Goal: Obtain resource: Download file/media

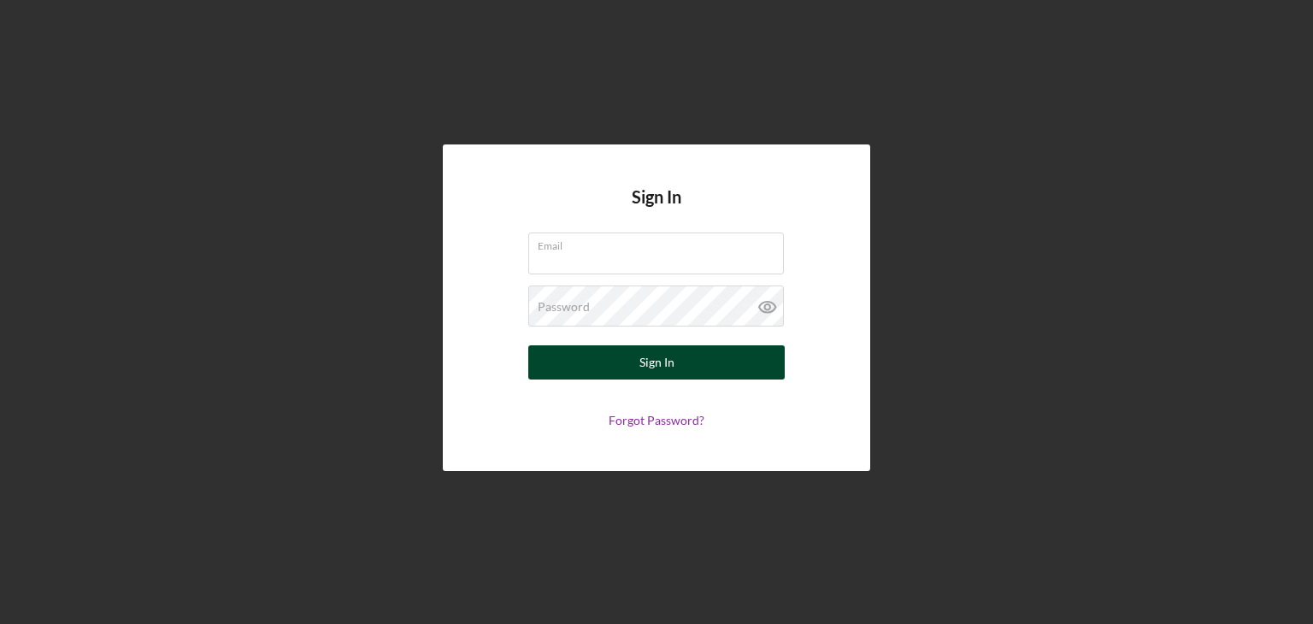
type input "[EMAIL_ADDRESS][DOMAIN_NAME]"
click at [653, 360] on div "Sign In" at bounding box center [656, 362] width 35 height 34
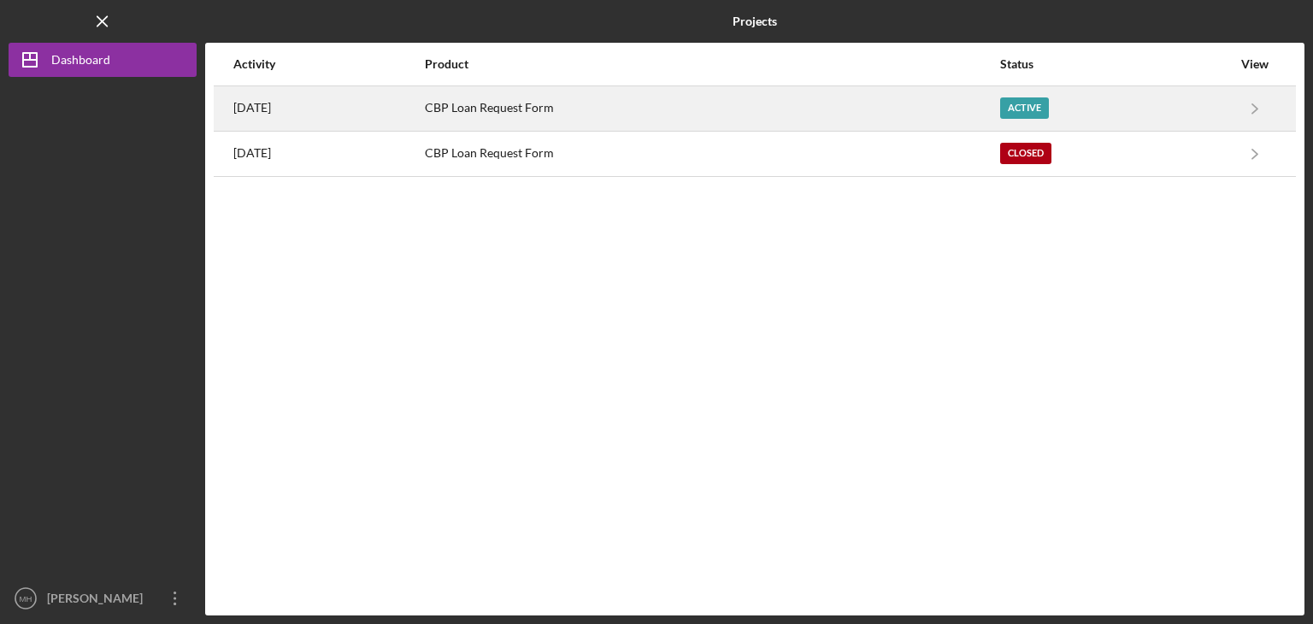
click at [271, 107] on time "[DATE]" at bounding box center [252, 108] width 38 height 14
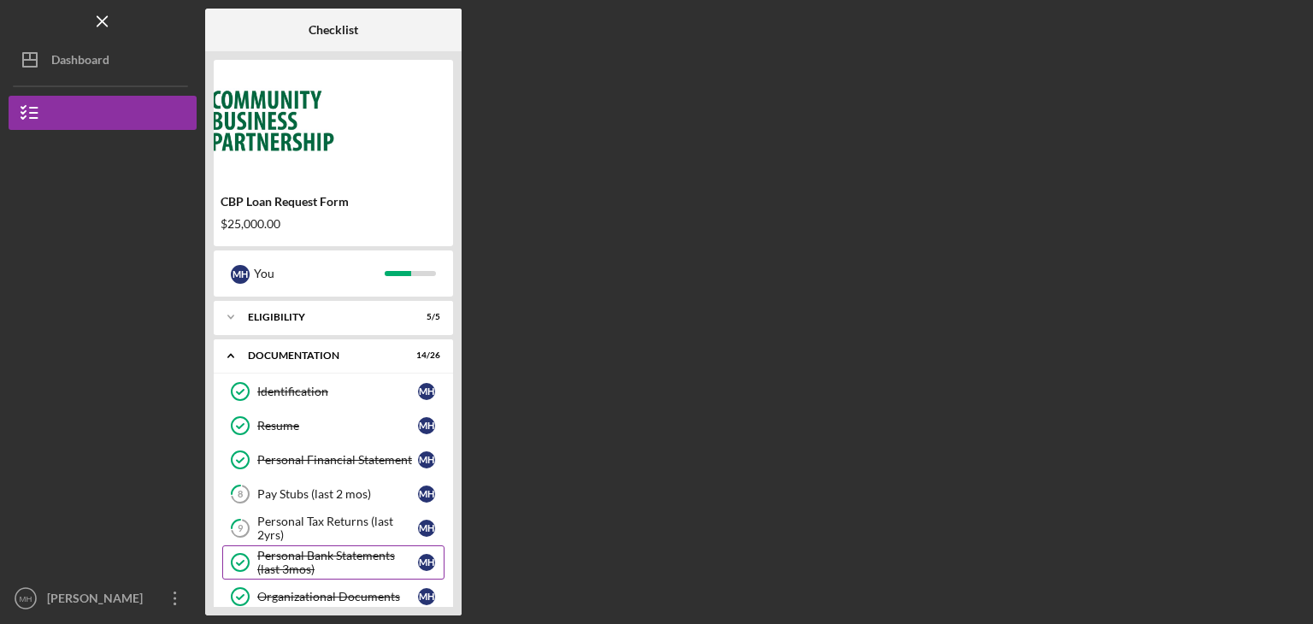
click at [357, 545] on link "Personal Bank Statements (last 3mos) Personal Bank Statements (last 3mos) M H" at bounding box center [333, 562] width 222 height 34
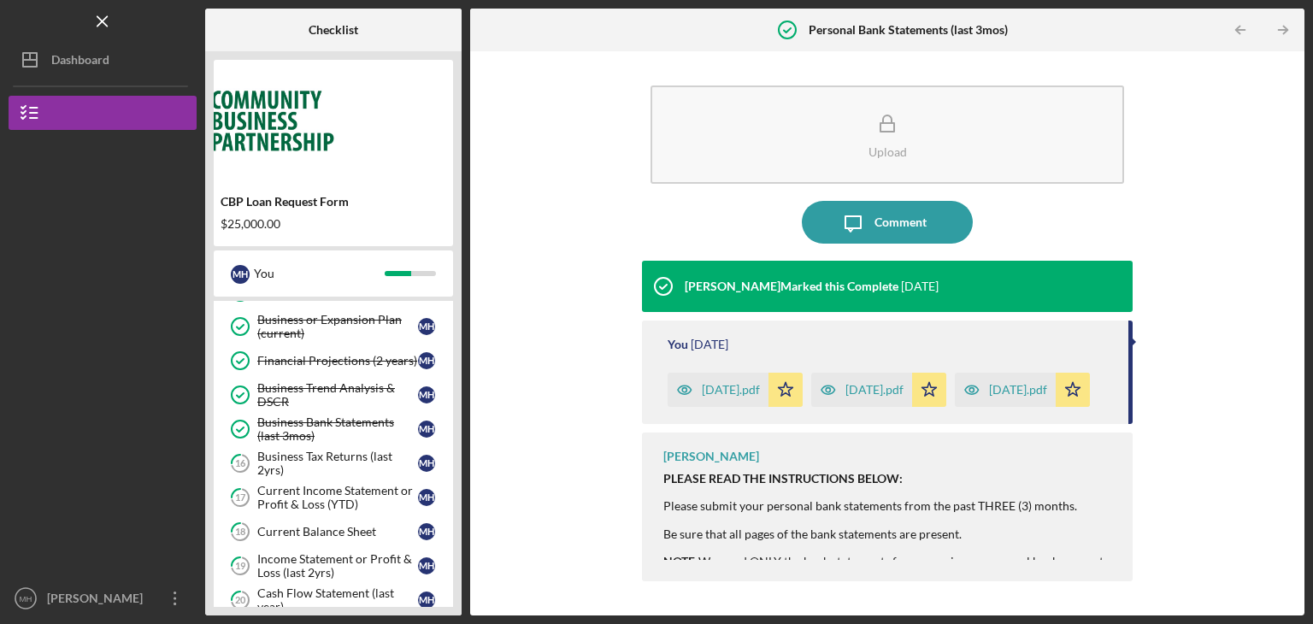
scroll to position [308, 0]
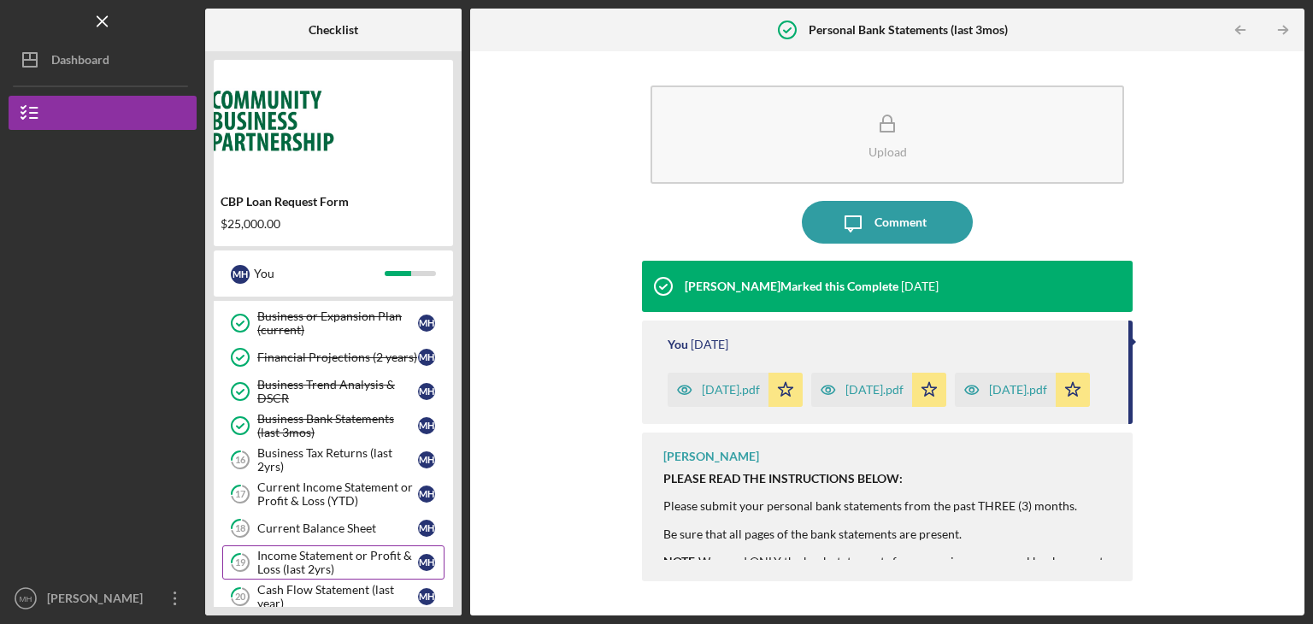
click at [345, 562] on div "Income Statement or Profit & Loss (last 2yrs)" at bounding box center [337, 562] width 161 height 27
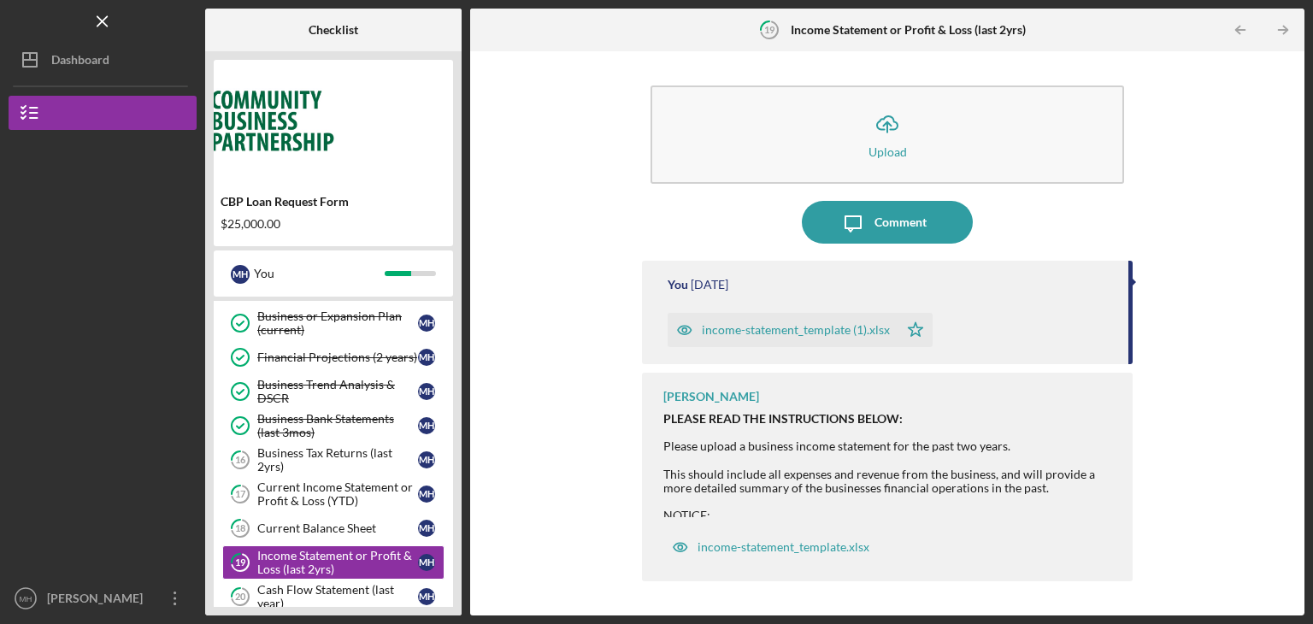
click at [801, 332] on div "income-statement_template (1).xlsx" at bounding box center [796, 330] width 188 height 14
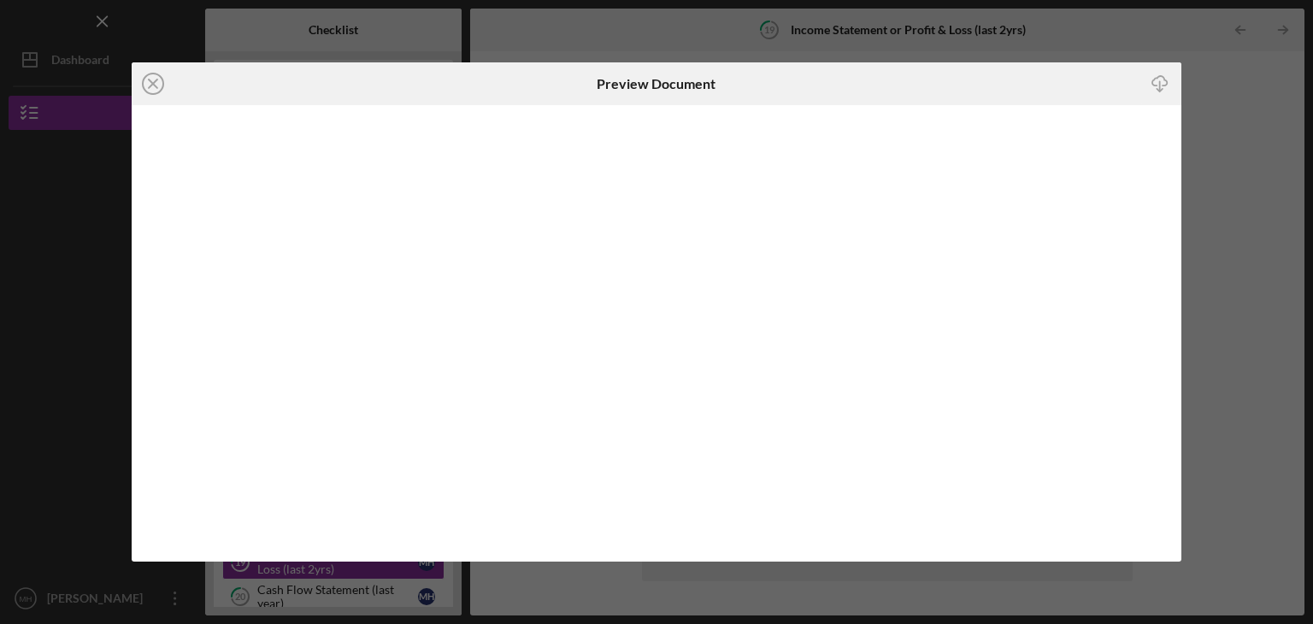
click at [1163, 87] on icon "Icon/Download" at bounding box center [1160, 84] width 38 height 38
click at [157, 80] on icon "Icon/Close" at bounding box center [153, 83] width 43 height 43
